Goal: Check status: Check status

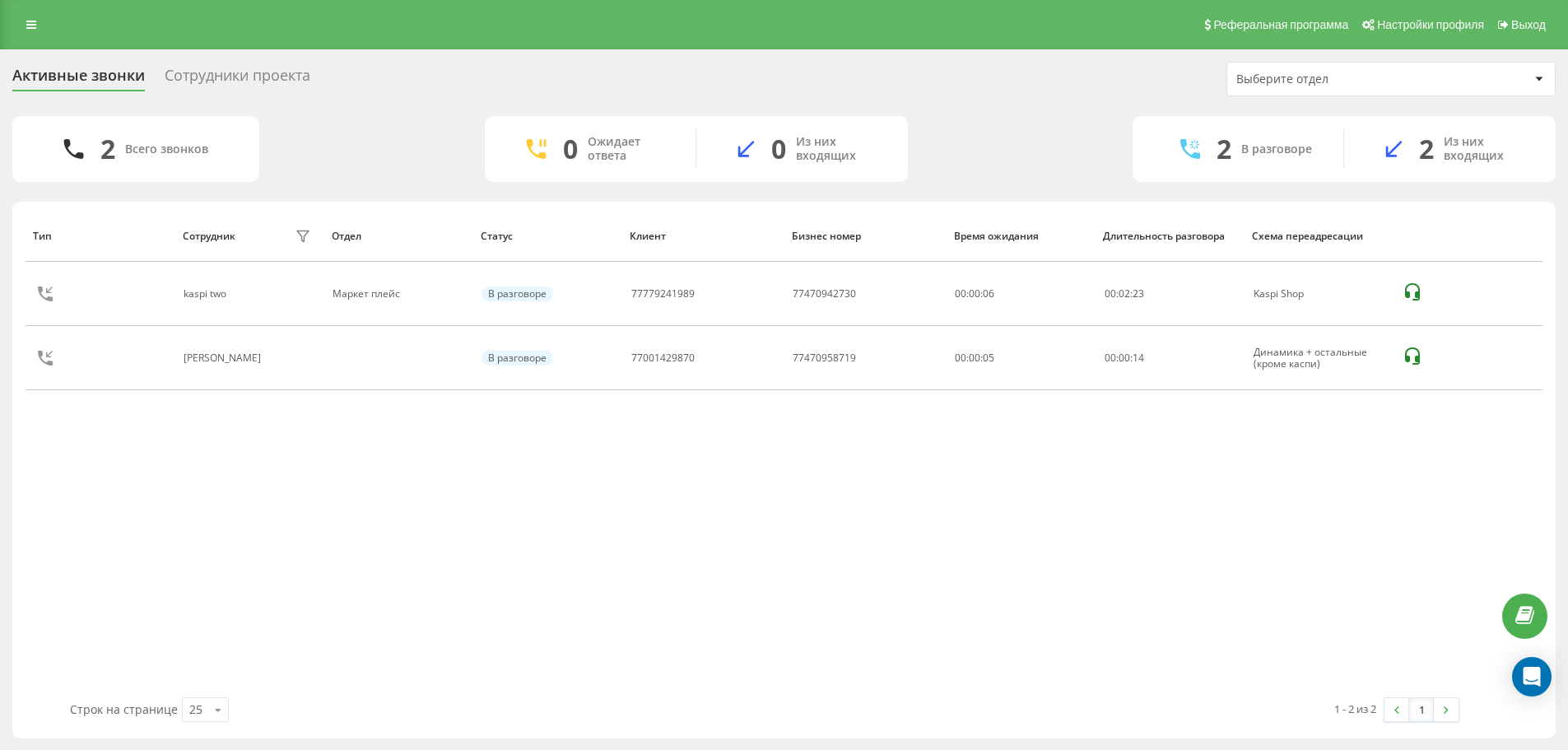
drag, startPoint x: 0, startPoint y: 0, endPoint x: 737, endPoint y: 258, distance: 780.9
drag, startPoint x: 737, startPoint y: 258, endPoint x: 745, endPoint y: 211, distance: 47.7
click at [746, 211] on th "Клиент" at bounding box center [703, 236] width 162 height 52
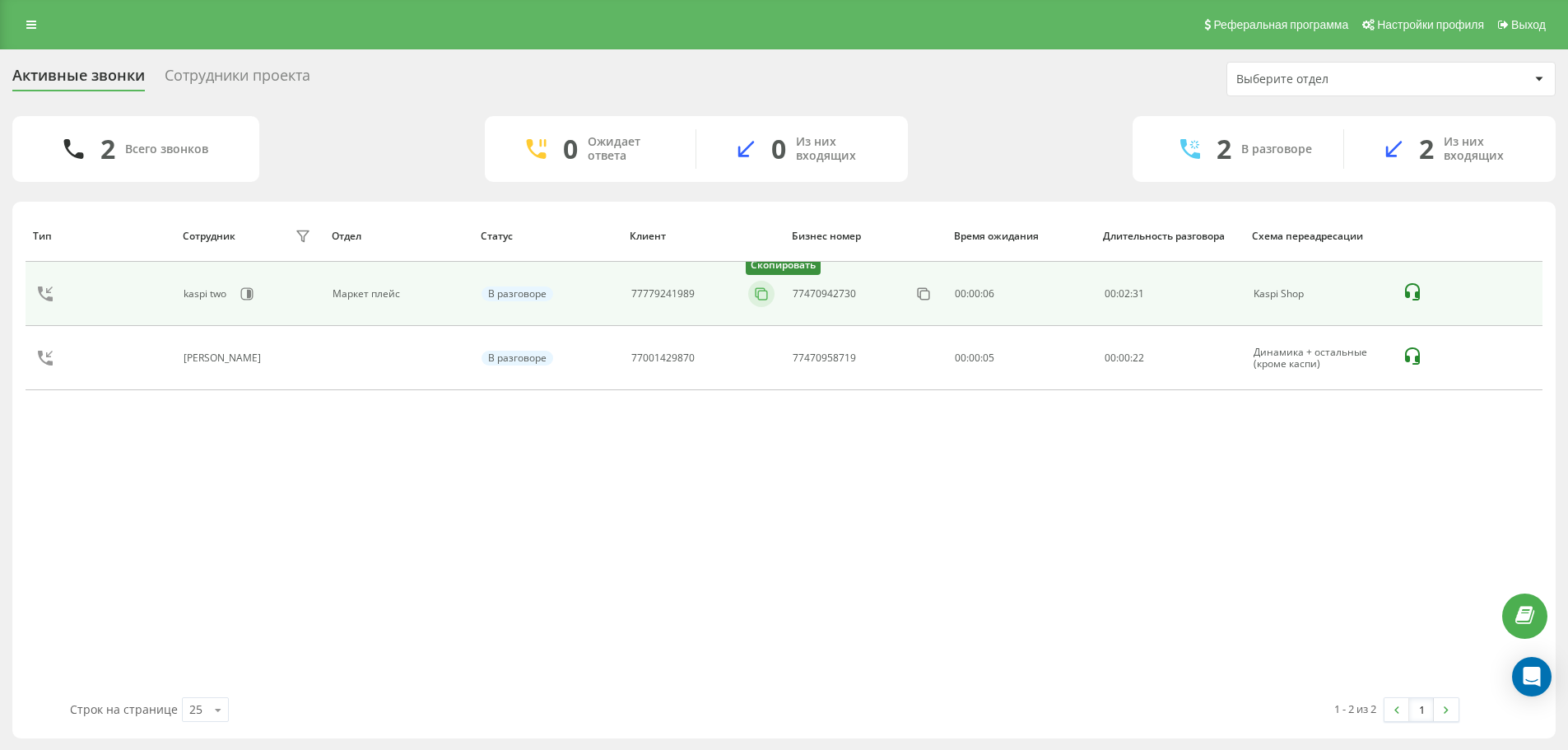
click at [755, 297] on icon at bounding box center [761, 294] width 16 height 16
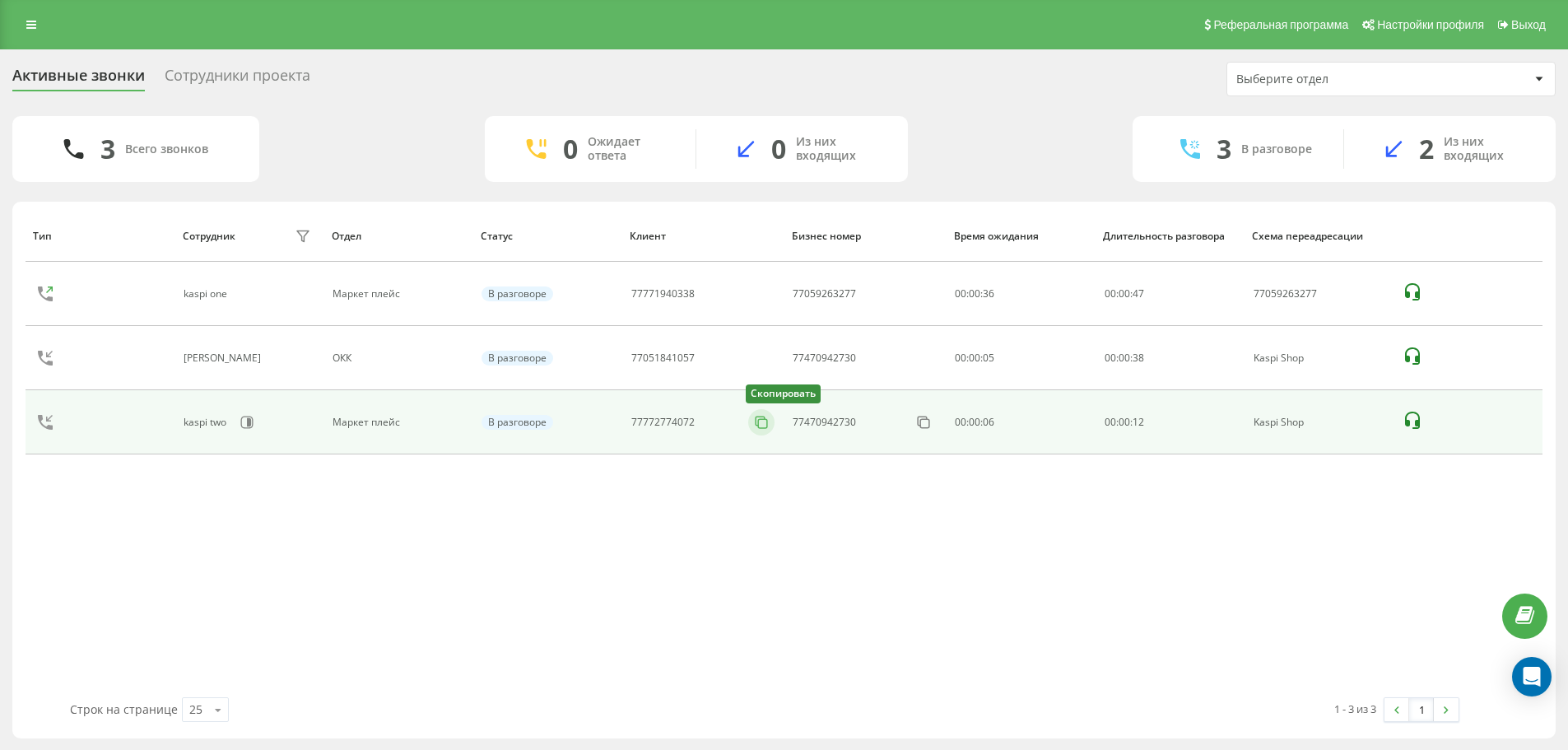
click at [767, 426] on icon at bounding box center [761, 422] width 16 height 16
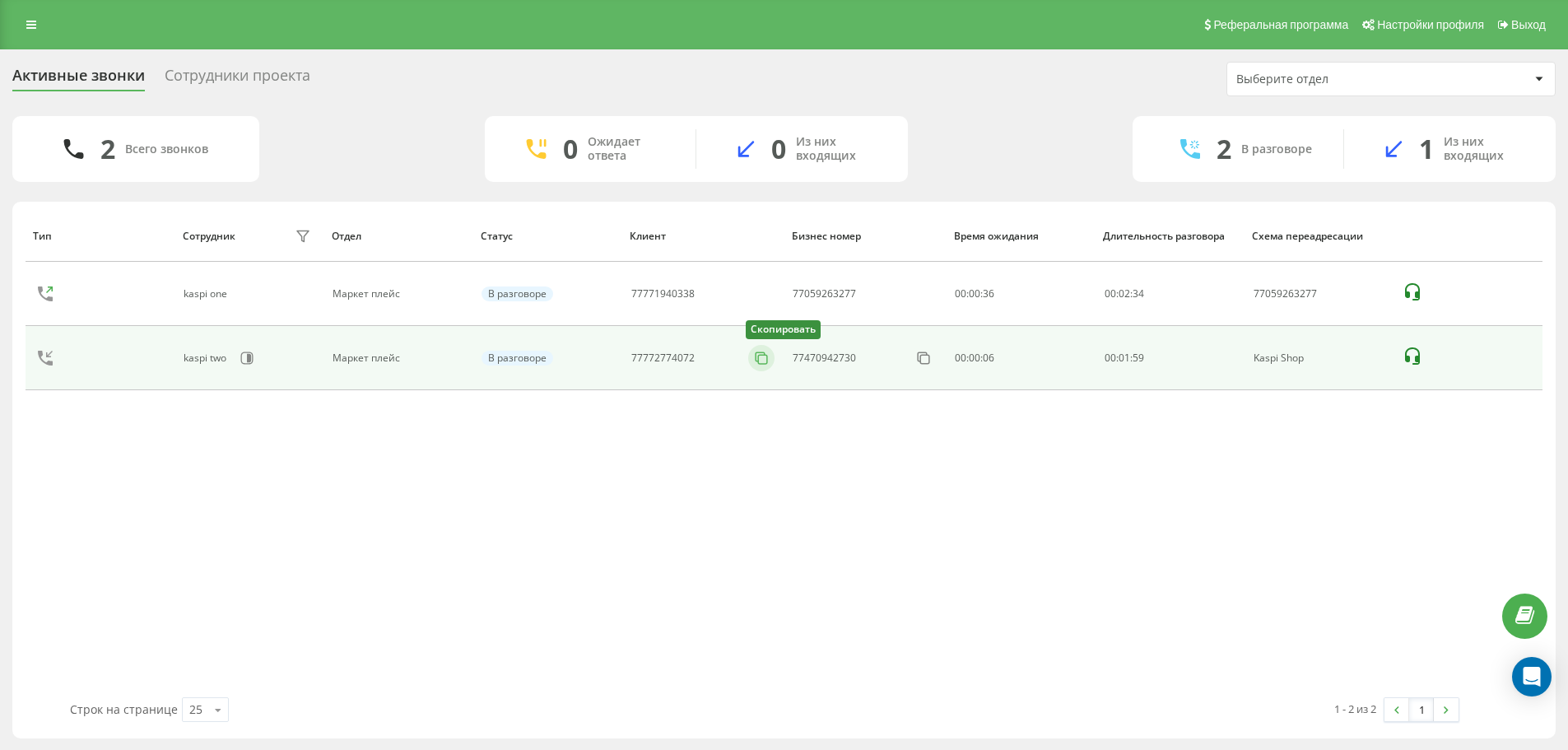
click at [758, 362] on icon at bounding box center [761, 358] width 16 height 16
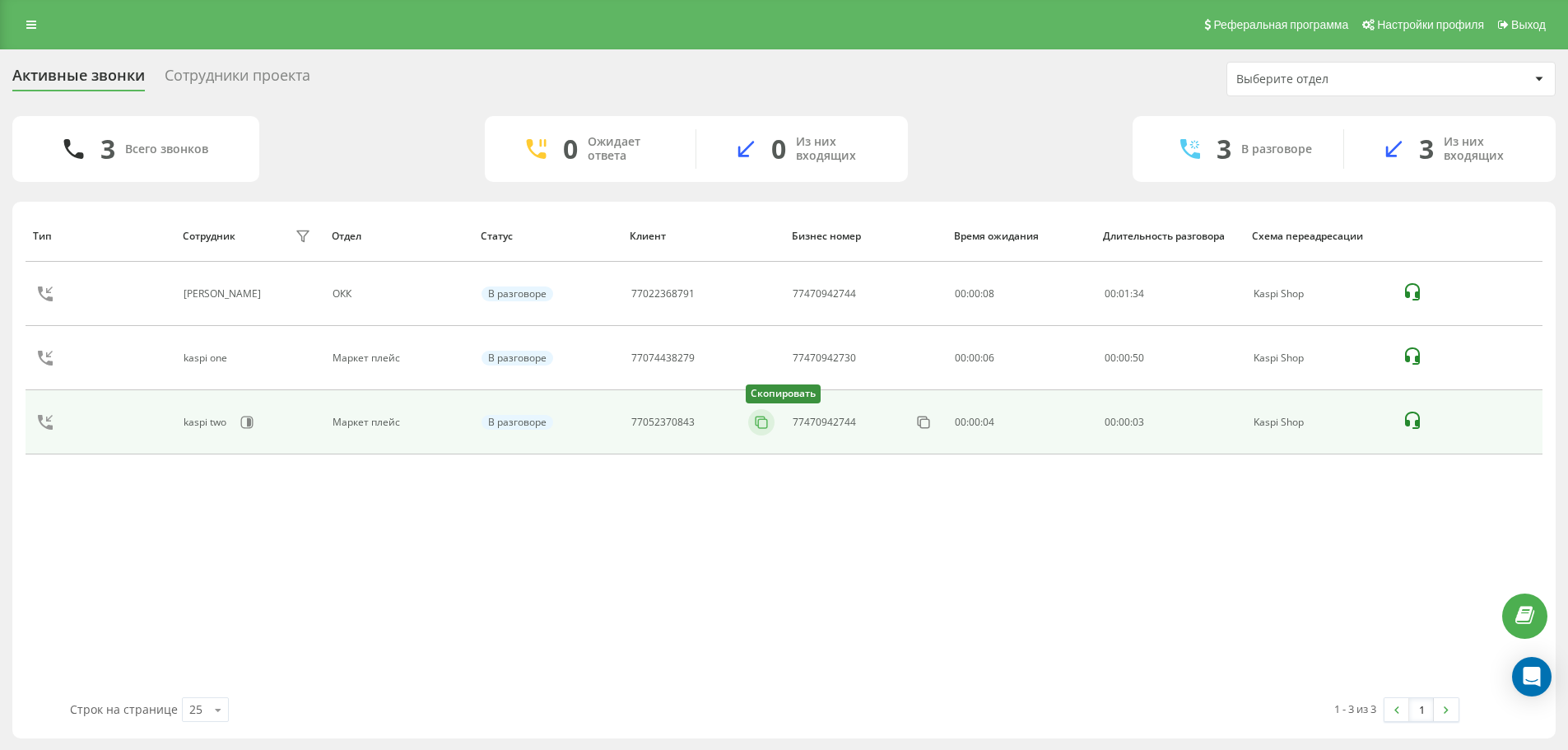
click at [764, 422] on icon at bounding box center [761, 422] width 16 height 16
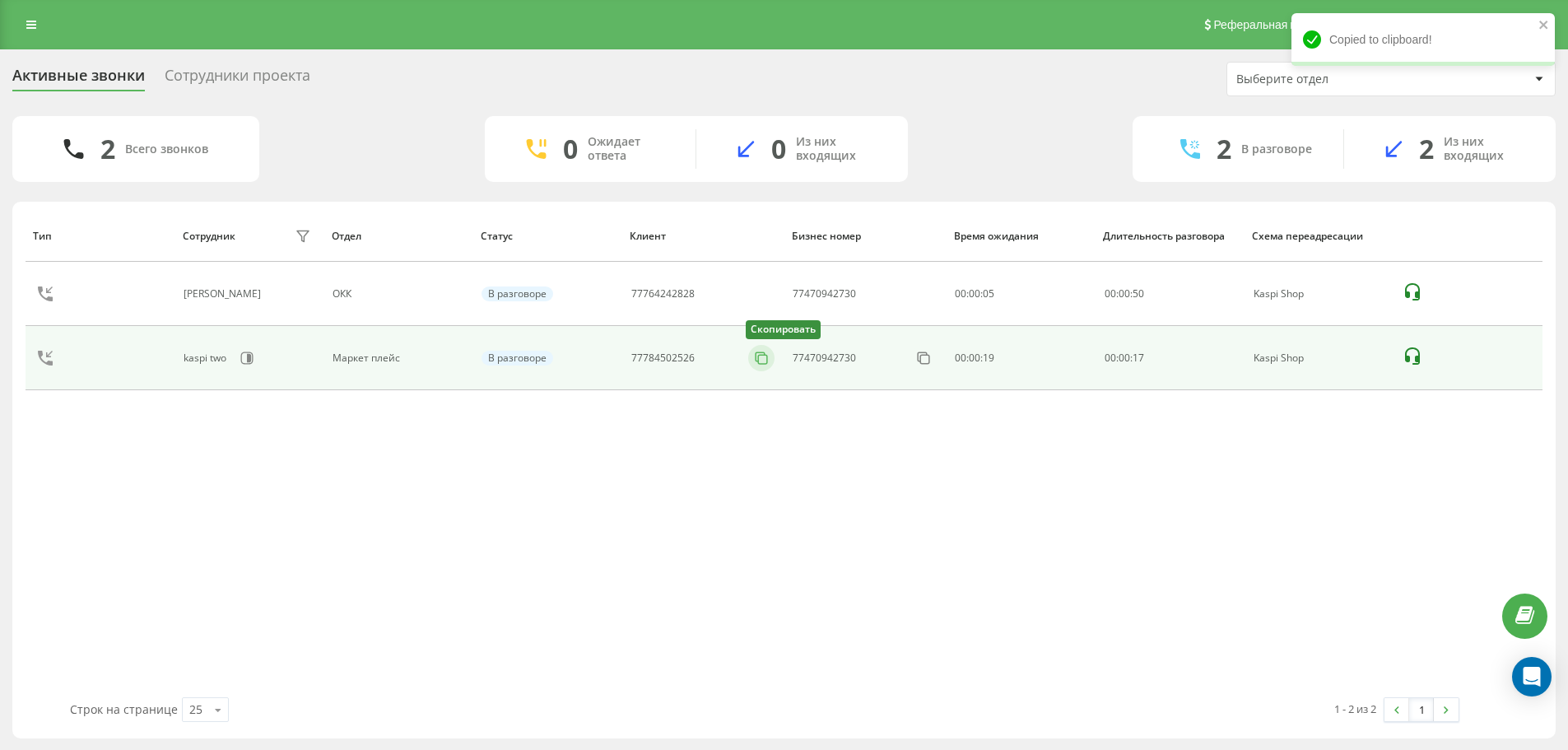
click at [759, 355] on icon at bounding box center [761, 358] width 16 height 16
click at [774, 359] on icon at bounding box center [770, 358] width 16 height 16
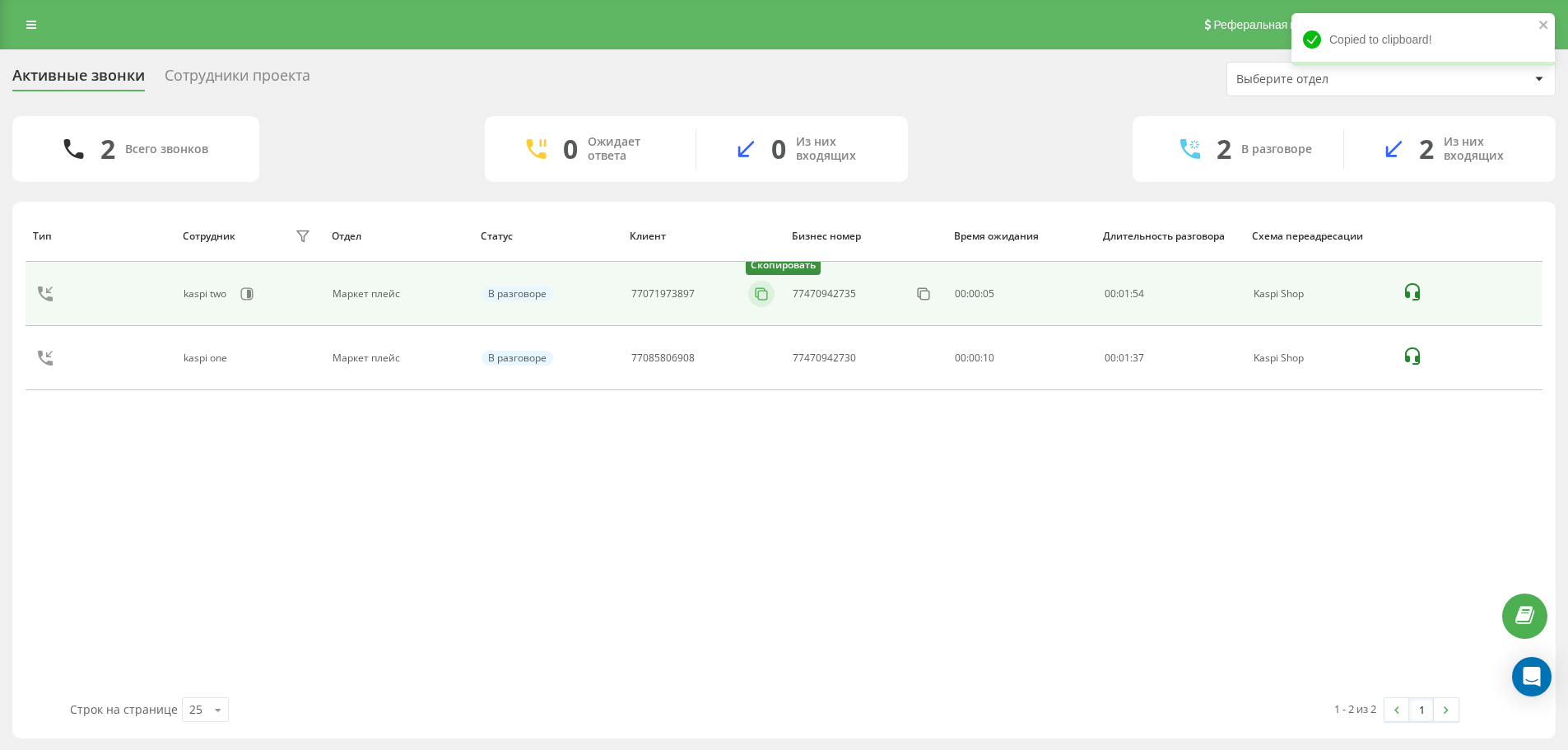
click at [758, 295] on icon at bounding box center [761, 294] width 16 height 16
click at [758, 298] on icon at bounding box center [761, 294] width 16 height 16
click at [765, 303] on div at bounding box center [761, 294] width 26 height 26
click at [764, 303] on div at bounding box center [761, 294] width 26 height 26
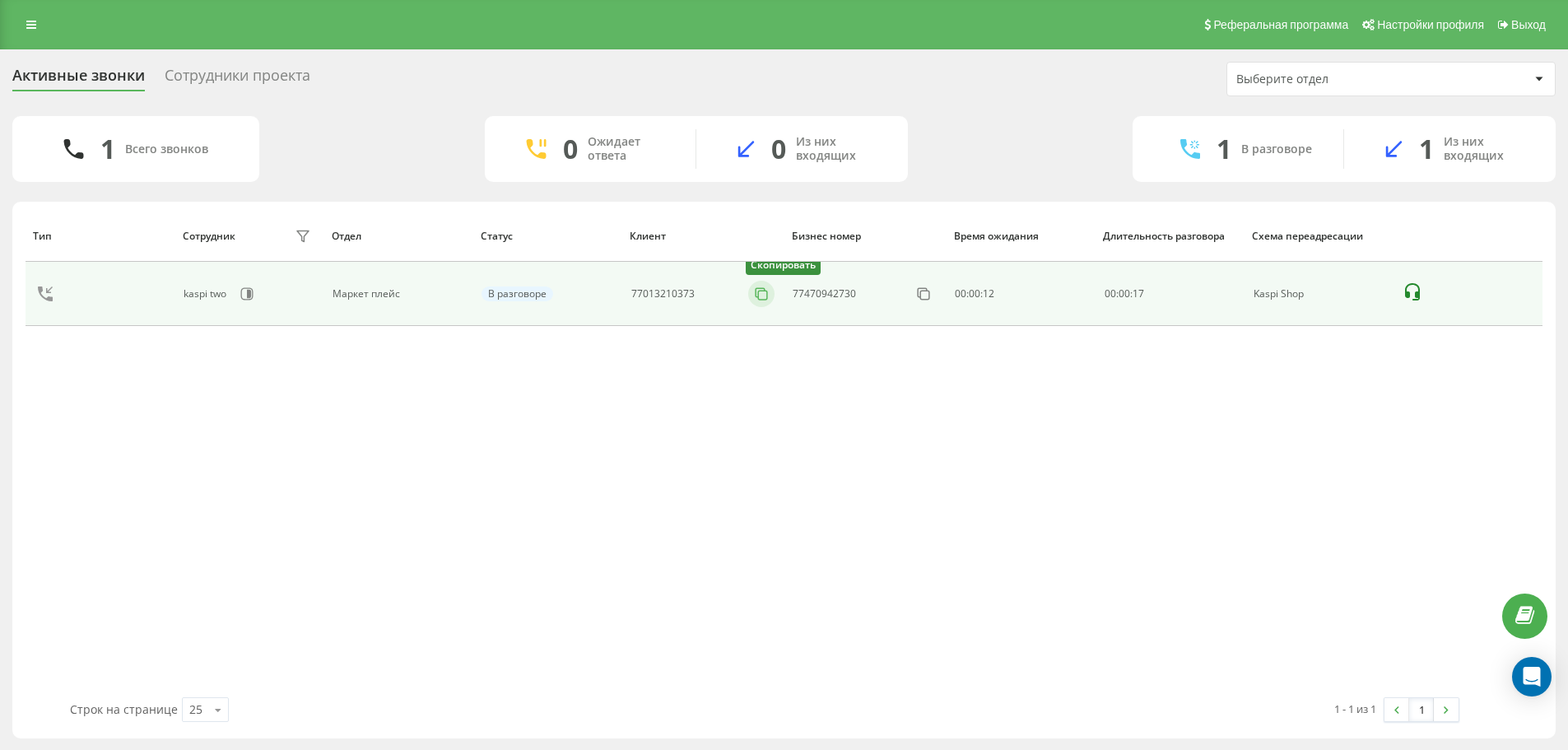
click at [763, 290] on icon at bounding box center [761, 294] width 16 height 16
